Goal: Check status

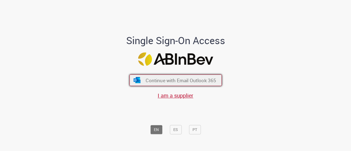
click at [199, 79] on span "Continue with Email Outlook 365" at bounding box center [181, 80] width 70 height 6
